Goal: Navigation & Orientation: Find specific page/section

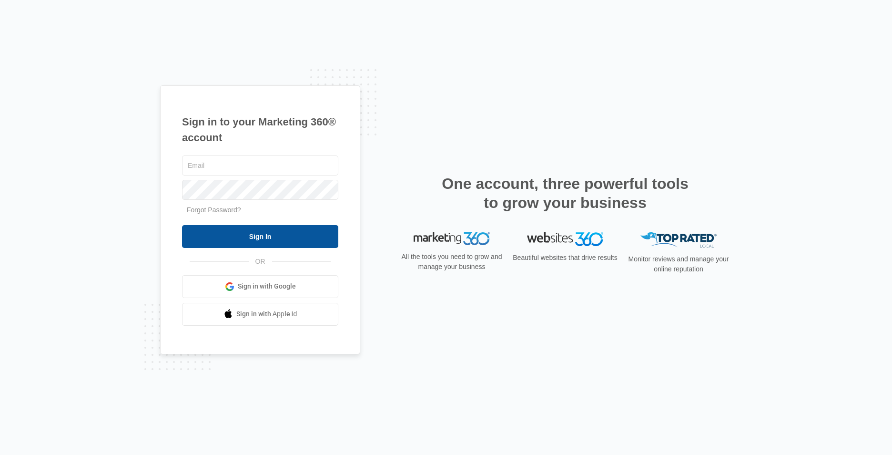
type input "[EMAIL_ADDRESS][DOMAIN_NAME]"
click at [288, 231] on input "Sign In" at bounding box center [260, 236] width 156 height 23
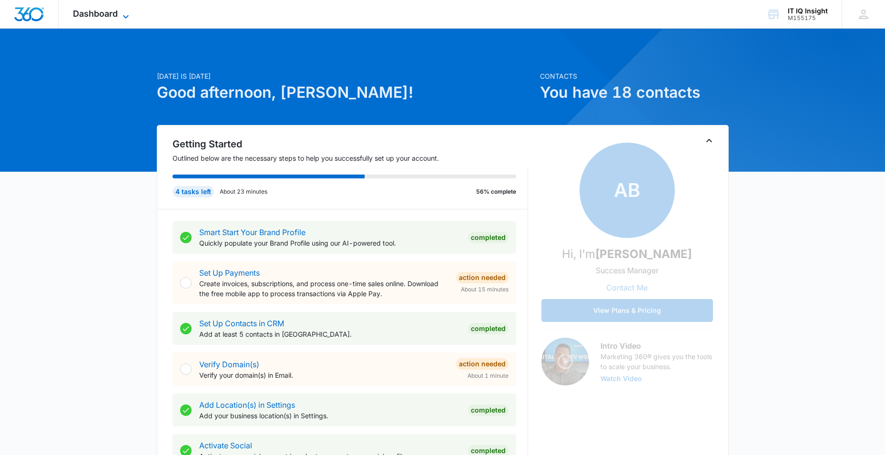
click at [121, 19] on icon at bounding box center [125, 16] width 11 height 11
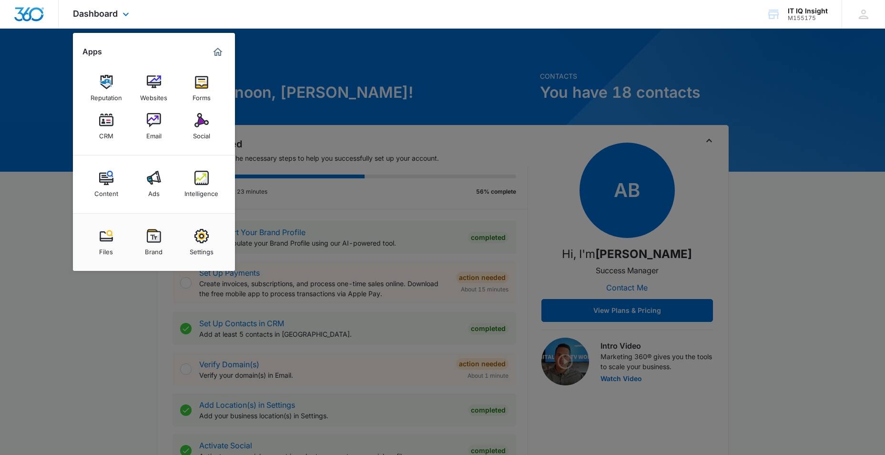
click at [154, 203] on div "Content Ads Intelligence" at bounding box center [154, 184] width 162 height 58
click at [146, 179] on link "Ads" at bounding box center [154, 184] width 36 height 36
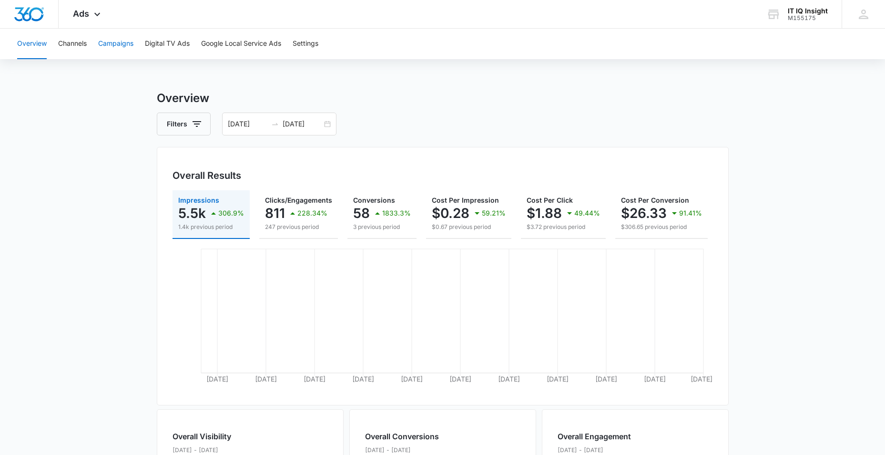
click at [103, 43] on button "Campaigns" at bounding box center [115, 44] width 35 height 30
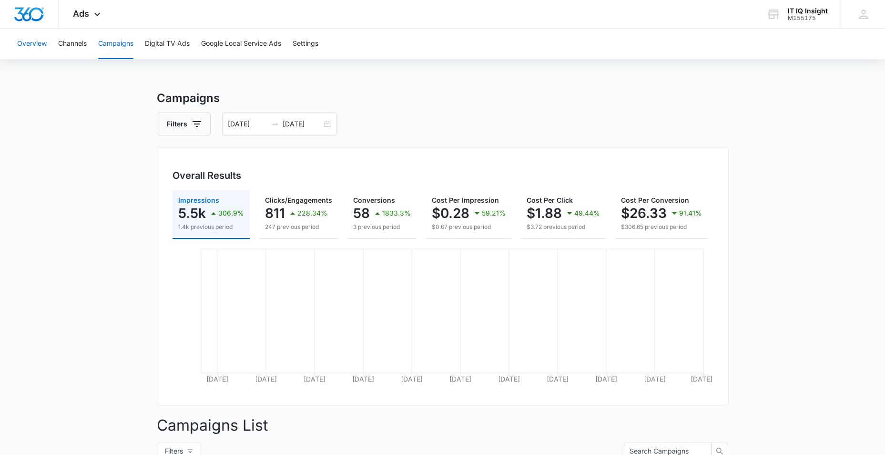
click at [21, 39] on button "Overview" at bounding box center [32, 44] width 30 height 30
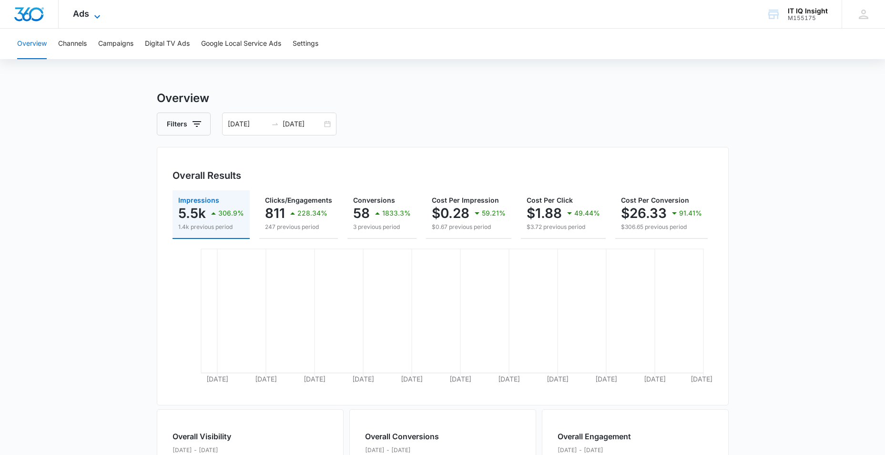
click at [96, 15] on icon at bounding box center [96, 16] width 11 height 11
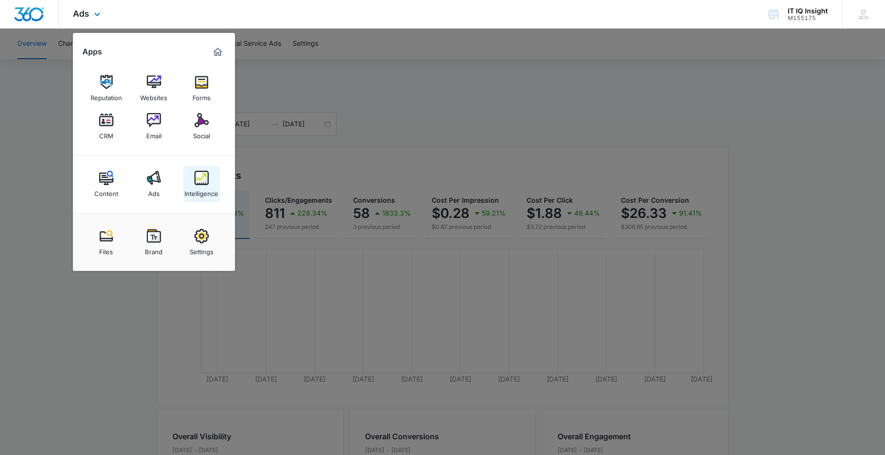
click at [192, 180] on link "Intelligence" at bounding box center [201, 184] width 36 height 36
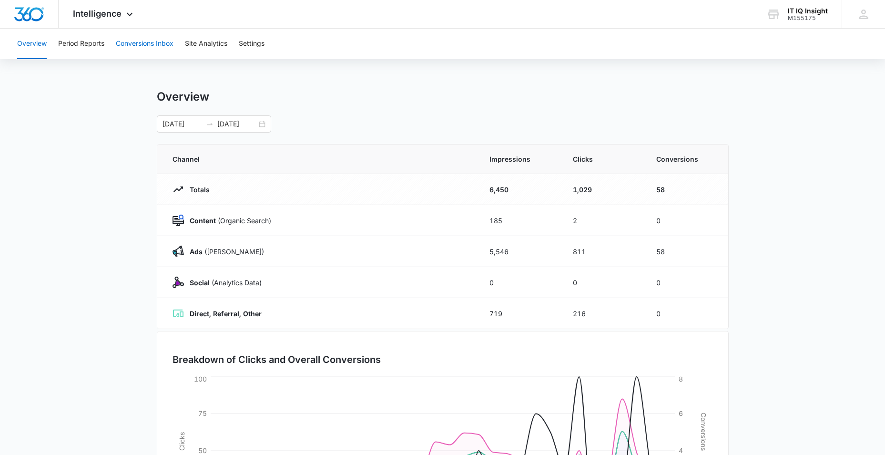
click at [137, 42] on button "Conversions Inbox" at bounding box center [145, 44] width 58 height 30
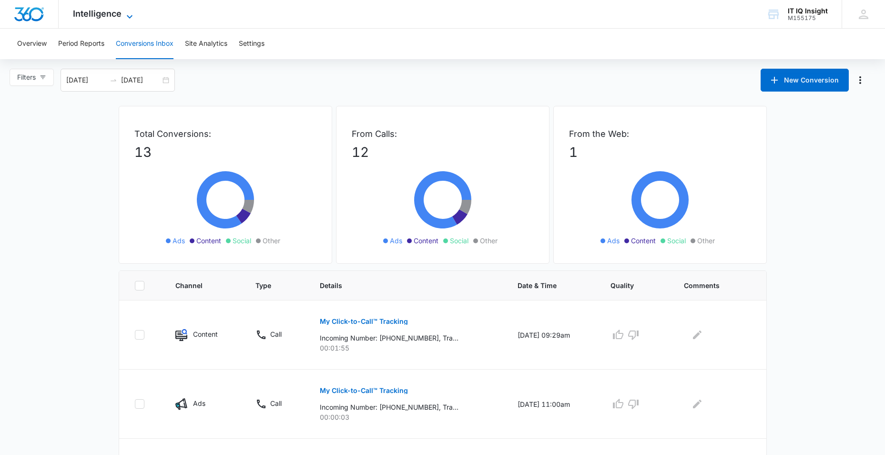
click at [130, 13] on icon at bounding box center [129, 16] width 11 height 11
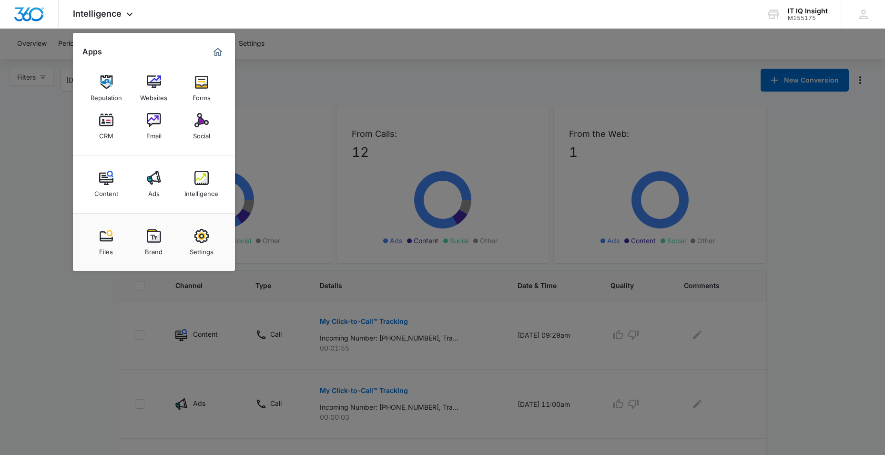
click at [25, 237] on div at bounding box center [442, 227] width 885 height 455
